Goal: Transaction & Acquisition: Purchase product/service

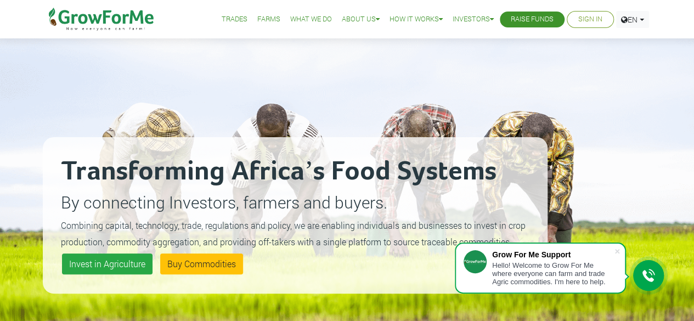
click at [512, 17] on link "Raise Funds" at bounding box center [531, 20] width 43 height 12
click at [266, 15] on link "Farms" at bounding box center [268, 20] width 23 height 12
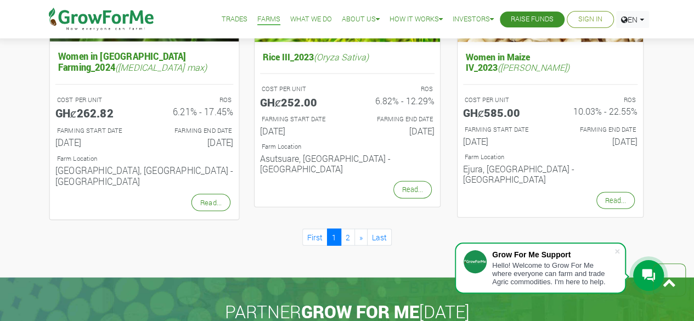
scroll to position [1188, 0]
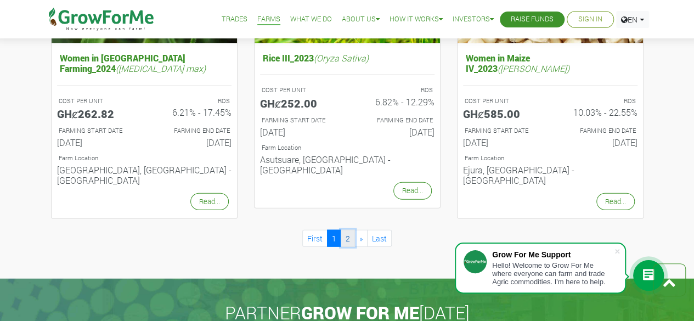
click at [350, 230] on link "2" at bounding box center [347, 238] width 14 height 17
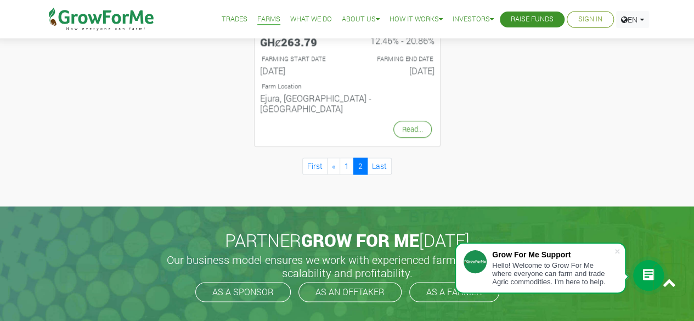
scroll to position [627, 0]
